Goal: Information Seeking & Learning: Learn about a topic

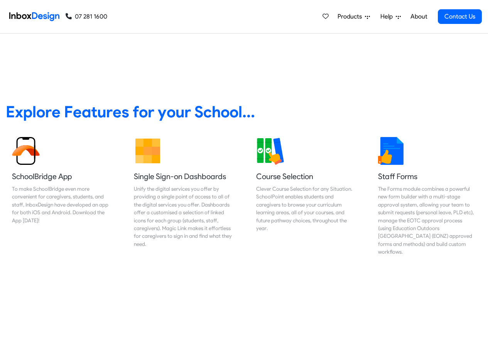
scroll to position [278, 0]
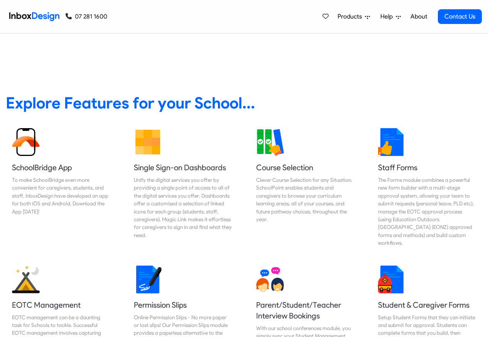
click at [420, 17] on link "About" at bounding box center [418, 16] width 21 height 15
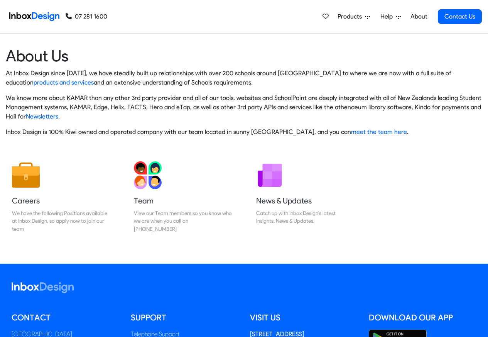
click at [37, 16] on img at bounding box center [34, 16] width 50 height 15
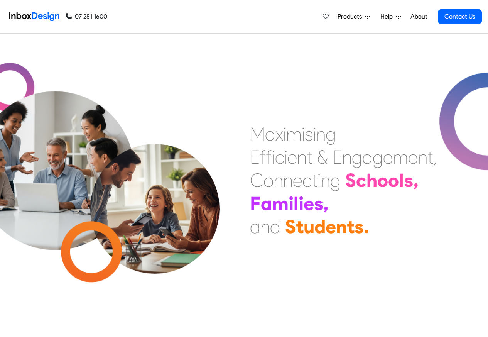
scroll to position [232, 0]
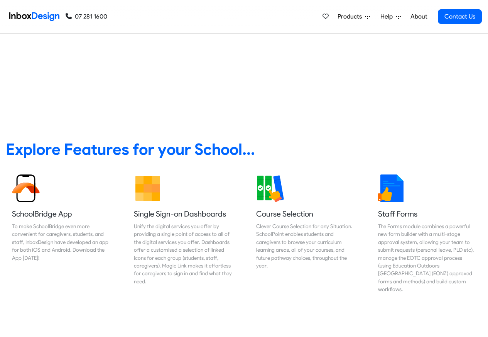
click at [174, 15] on div "Products Mobile APP Pricing Free Webinars & Training Browse all Features Login …" at bounding box center [294, 16] width 375 height 33
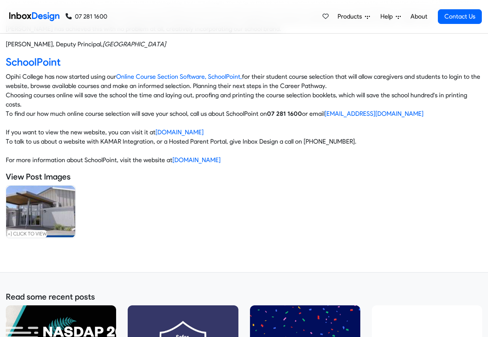
scroll to position [278, 0]
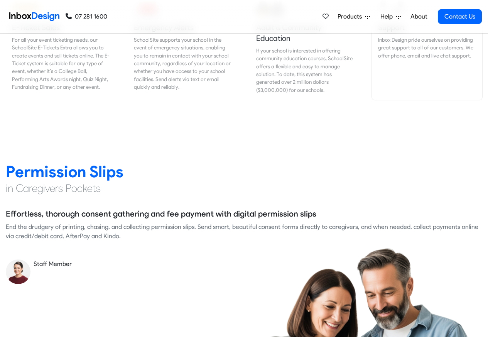
scroll to position [973, 0]
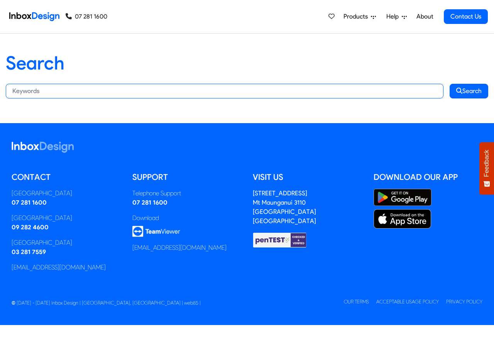
click at [122, 91] on input "Search:" at bounding box center [225, 91] width 438 height 15
paste input "bespoke programs"
type input "bespoke programs"
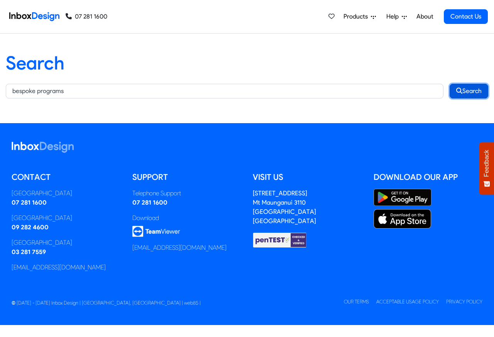
click at [470, 91] on button "Search" at bounding box center [469, 91] width 39 height 15
